Goal: Find specific page/section: Find specific page/section

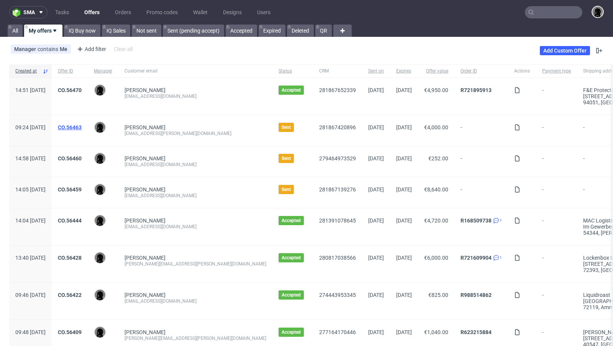
click at [82, 126] on link "CO.56463" at bounding box center [70, 127] width 24 height 6
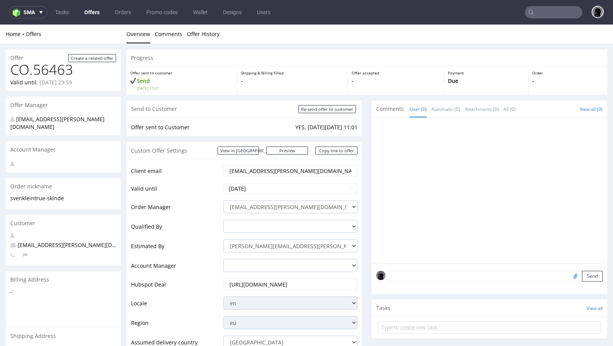
click at [47, 241] on span "[EMAIL_ADDRESS][PERSON_NAME][DOMAIN_NAME]" at bounding box center [80, 244] width 140 height 7
copy span "[EMAIL_ADDRESS][PERSON_NAME][DOMAIN_NAME]"
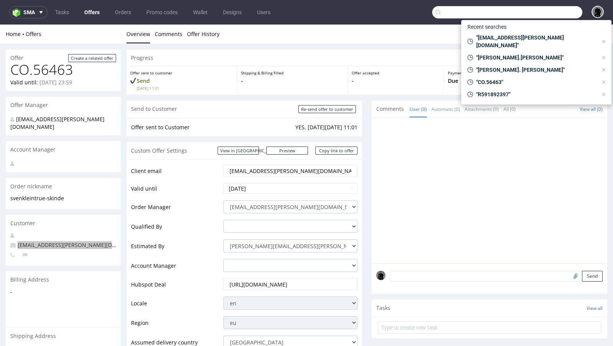
click at [538, 16] on input "text" at bounding box center [507, 12] width 150 height 12
paste input "[EMAIL_ADDRESS][PERSON_NAME][DOMAIN_NAME]"
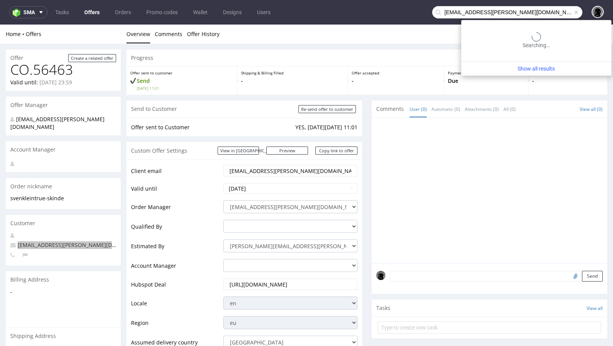
type input "[EMAIL_ADDRESS][PERSON_NAME][DOMAIN_NAME]"
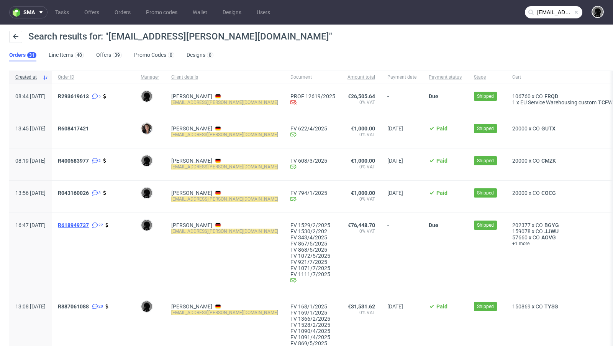
click at [89, 227] on span "R618949737" at bounding box center [73, 225] width 31 height 6
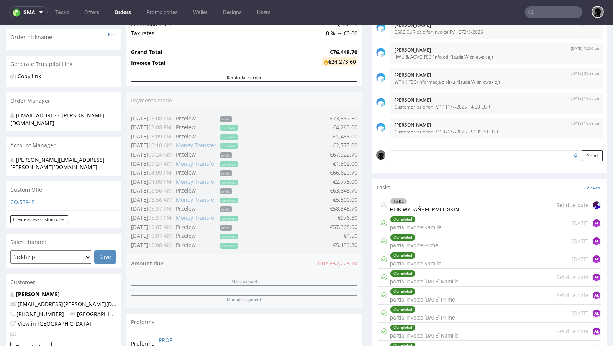
scroll to position [123, 0]
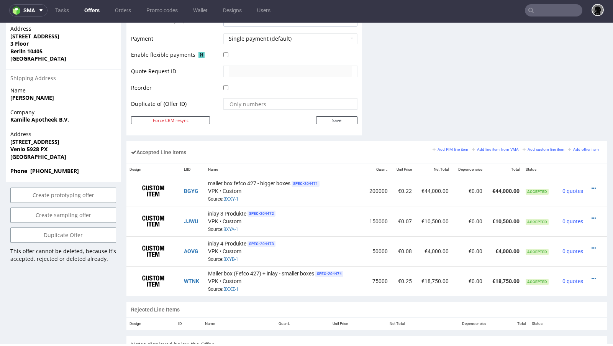
scroll to position [362, 0]
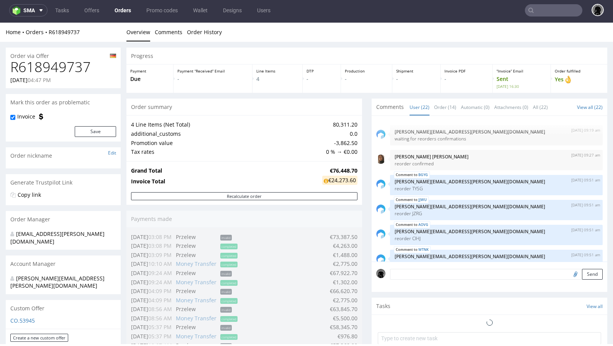
scroll to position [463, 0]
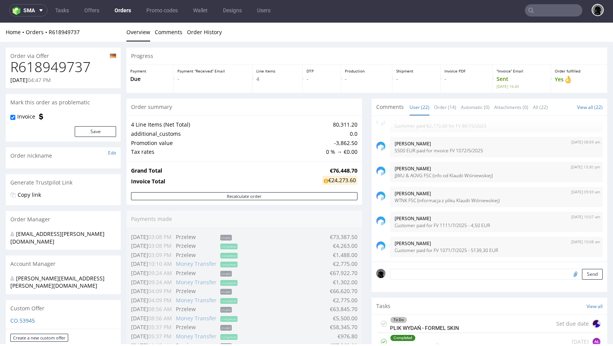
type input "[EMAIL_ADDRESS][PERSON_NAME][DOMAIN_NAME]"
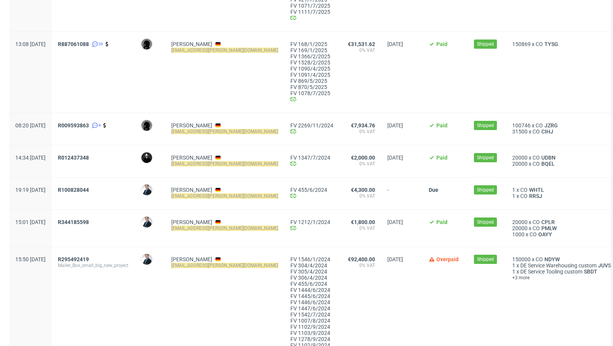
scroll to position [280, 0]
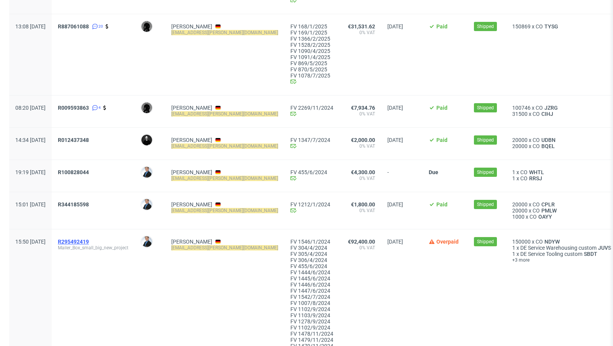
click at [89, 240] on span "R295492419" at bounding box center [73, 241] width 31 height 6
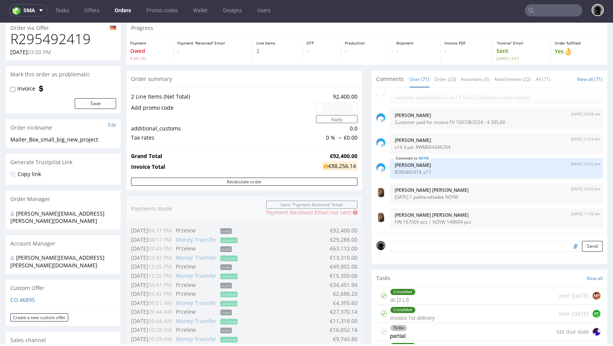
scroll to position [59, 0]
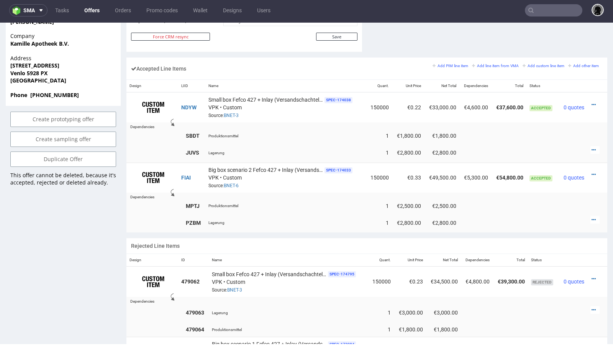
scroll to position [442, 0]
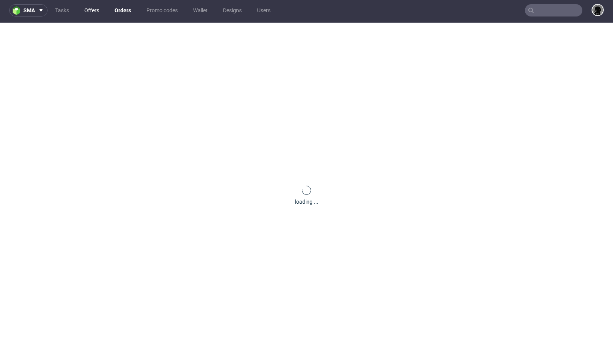
click at [90, 9] on link "Offers" at bounding box center [92, 10] width 24 height 12
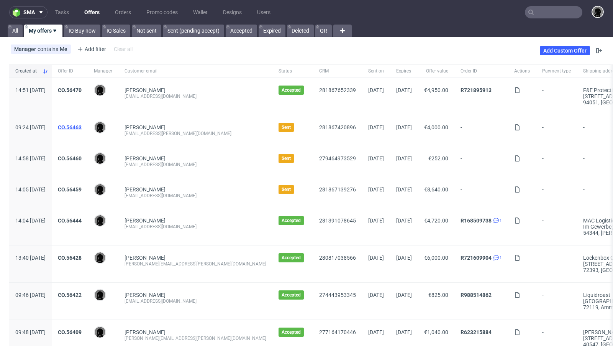
click at [82, 126] on link "CO.56463" at bounding box center [70, 127] width 24 height 6
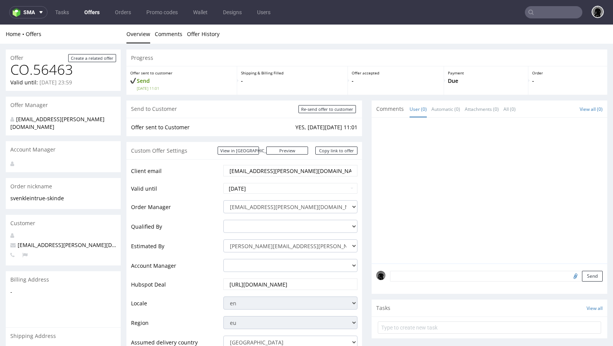
click at [84, 11] on link "Offers" at bounding box center [92, 12] width 25 height 12
